Goal: Task Accomplishment & Management: Manage account settings

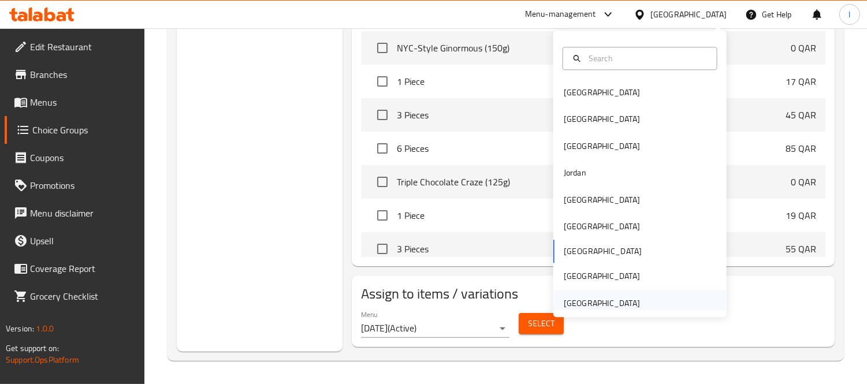
click at [630, 304] on div "[GEOGRAPHIC_DATA]" at bounding box center [601, 303] width 95 height 27
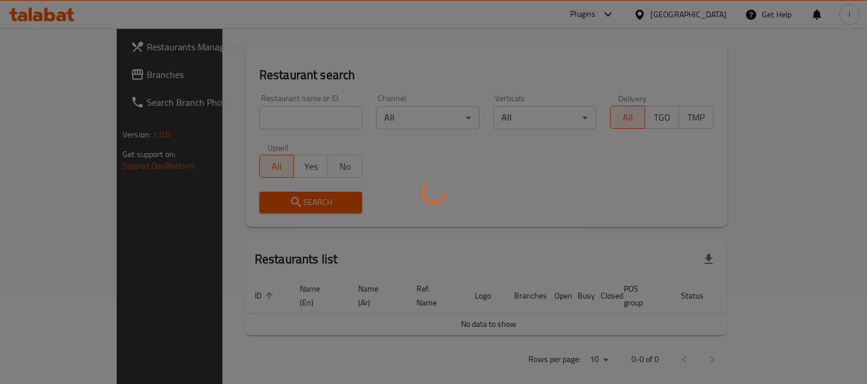
scroll to position [493, 0]
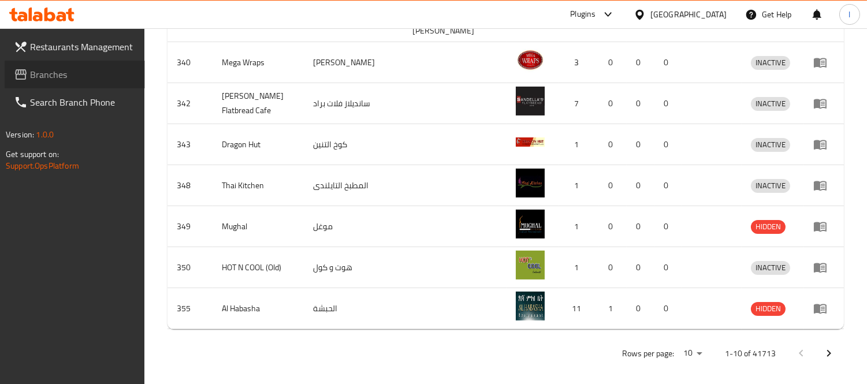
click at [83, 81] on span "Branches" at bounding box center [83, 75] width 106 height 14
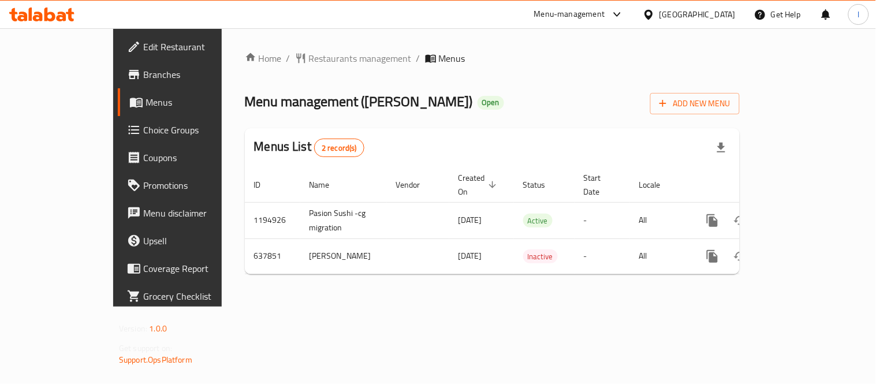
click at [143, 129] on span "Choice Groups" at bounding box center [196, 130] width 107 height 14
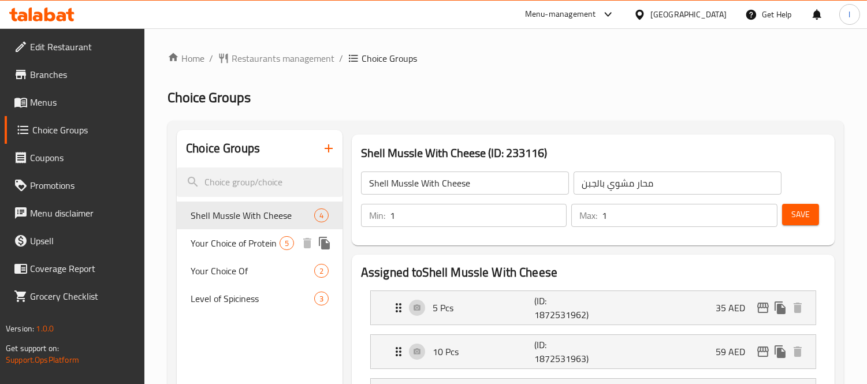
click at [237, 250] on span "Your Choice of Protein" at bounding box center [235, 243] width 89 height 14
type input "Your Choice of Protein"
type input "اختيارك من البروتين"
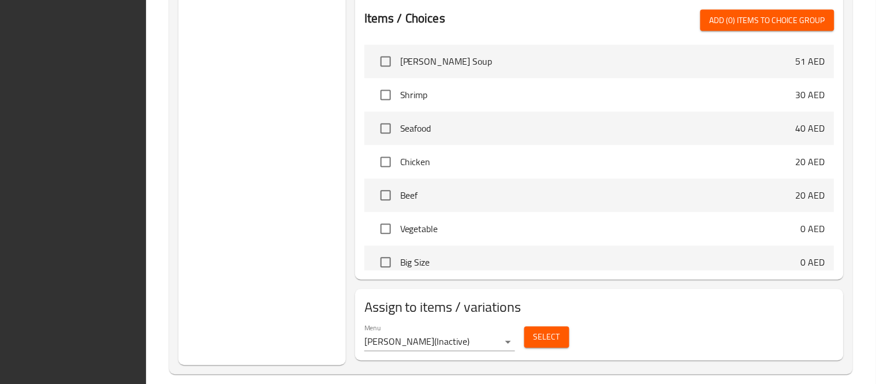
scroll to position [570, 0]
